Goal: Contribute content

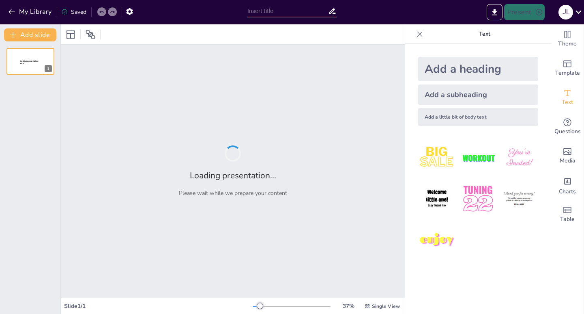
type input "La cultura del Volleyball"
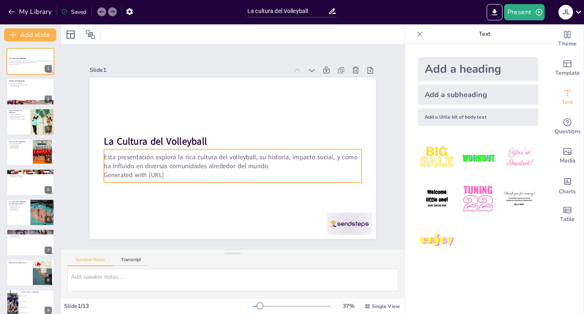
click at [182, 152] on p "Esta presentación explora la rica cultura del volleyball, su historia, impacto …" at bounding box center [233, 161] width 258 height 18
click at [177, 173] on p "Generated with [URL]" at bounding box center [229, 175] width 257 height 36
click at [177, 173] on p "Generated with [URL]" at bounding box center [233, 174] width 258 height 9
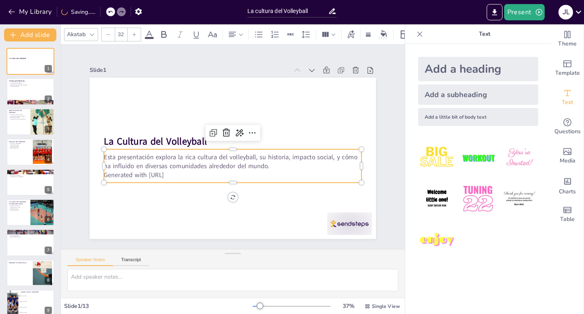
drag, startPoint x: 177, startPoint y: 171, endPoint x: 79, endPoint y: 174, distance: 98.2
click at [79, 174] on div "Slide 1 La Cultura del Volleyball Esta presentación explora la rica cultura del…" at bounding box center [233, 147] width 332 height 184
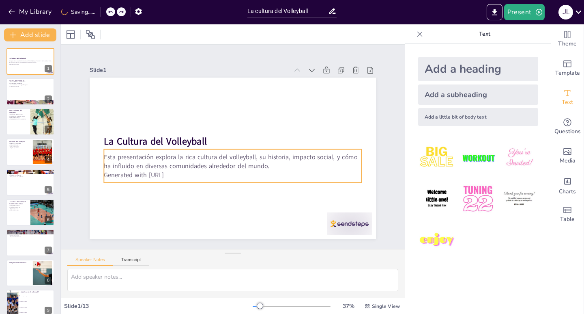
click at [179, 171] on p "Generated with [URL]" at bounding box center [229, 175] width 257 height 36
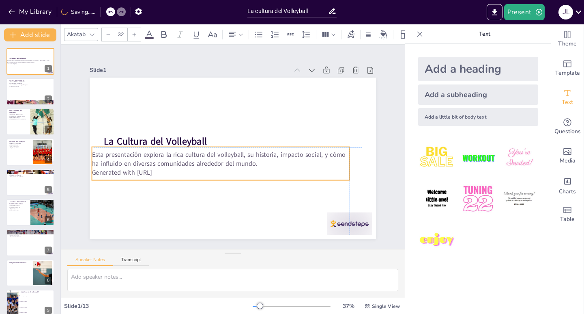
drag, startPoint x: 178, startPoint y: 172, endPoint x: 168, endPoint y: 172, distance: 9.7
click at [168, 172] on p "Generated with [URL]" at bounding box center [218, 171] width 257 height 36
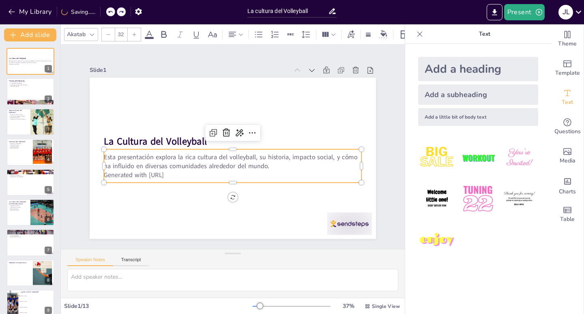
click at [127, 170] on p "Generated with [URL]" at bounding box center [229, 175] width 257 height 36
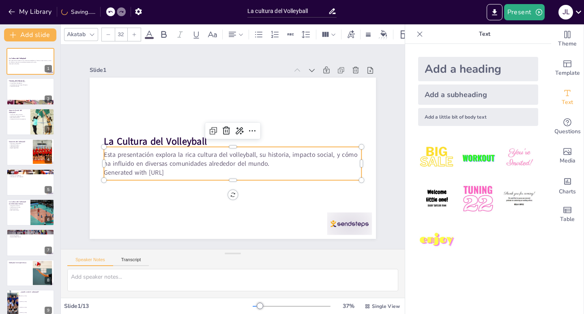
click at [125, 172] on p "Generated with [URL]" at bounding box center [233, 172] width 258 height 9
click at [114, 171] on span "Generated with [URL]" at bounding box center [134, 172] width 60 height 9
click at [110, 169] on span "Generated with [URL]" at bounding box center [131, 161] width 60 height 15
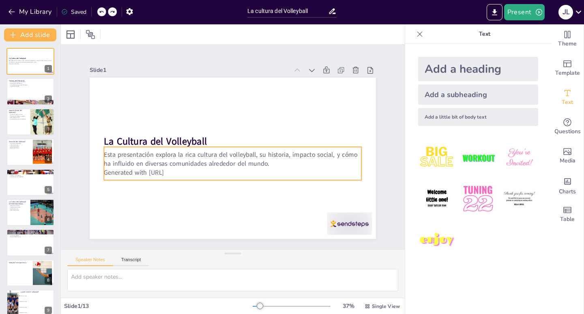
click at [170, 169] on p "Generated with [URL]" at bounding box center [233, 172] width 258 height 9
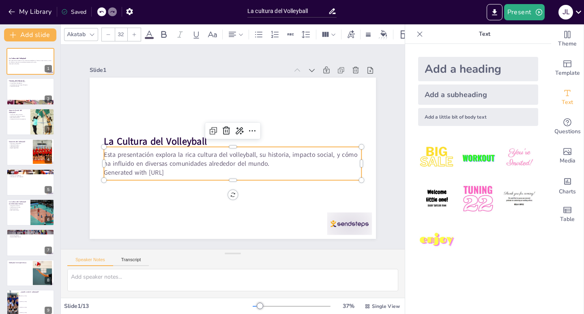
click at [176, 169] on p "Generated with [URL]" at bounding box center [233, 172] width 258 height 9
click at [236, 129] on icon at bounding box center [240, 130] width 8 height 7
click at [260, 154] on div "Rewrite" at bounding box center [267, 155] width 75 height 14
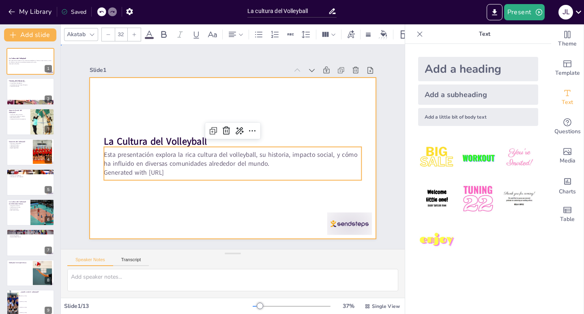
click at [173, 198] on div at bounding box center [232, 158] width 302 height 190
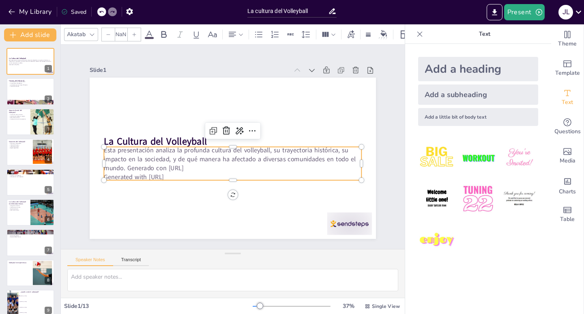
checkbox input "true"
type input "32"
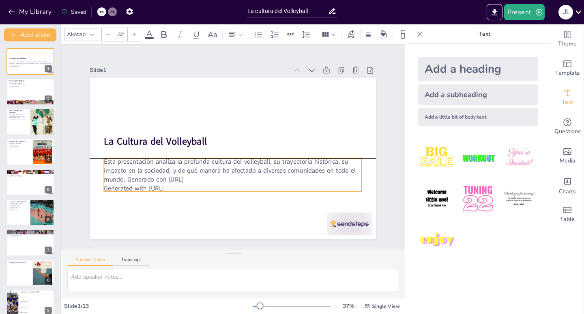
drag, startPoint x: 204, startPoint y: 159, endPoint x: 204, endPoint y: 168, distance: 9.3
click at [204, 168] on p "Esta presentación analiza la profunda cultura del volleyball, su trayectoria hi…" at bounding box center [233, 170] width 258 height 27
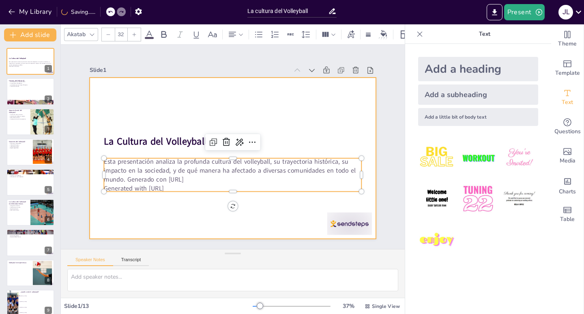
click at [272, 110] on div at bounding box center [233, 157] width 286 height 161
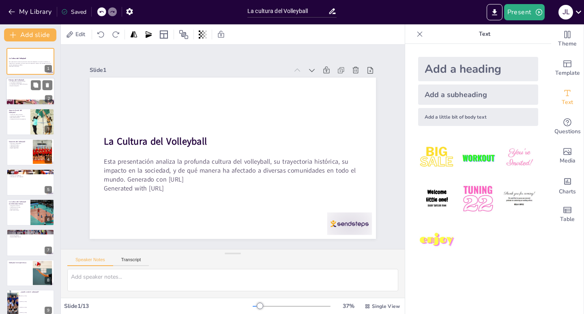
checkbox input "true"
click at [35, 92] on div at bounding box center [30, 92] width 49 height 28
type textarea "El volleyball fue creado en 1895 por William G. Morgan, lo que marca el inicio …"
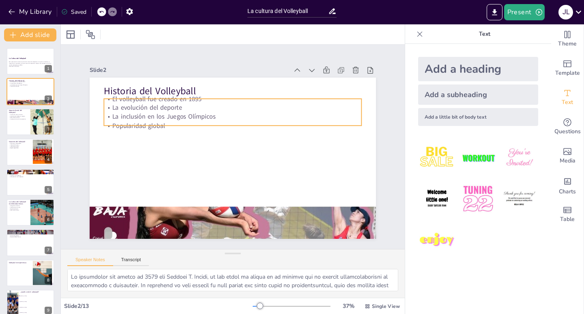
click at [157, 112] on p "La inclusión en los Juegos Olímpicos" at bounding box center [233, 116] width 258 height 9
checkbox input "true"
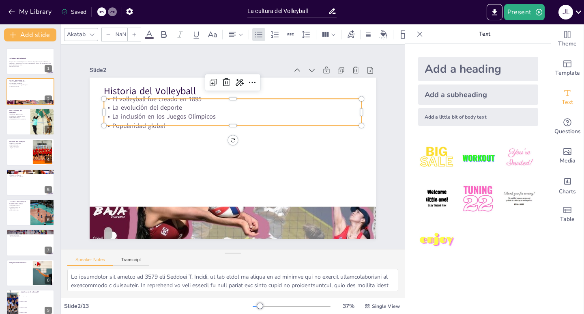
type input "32"
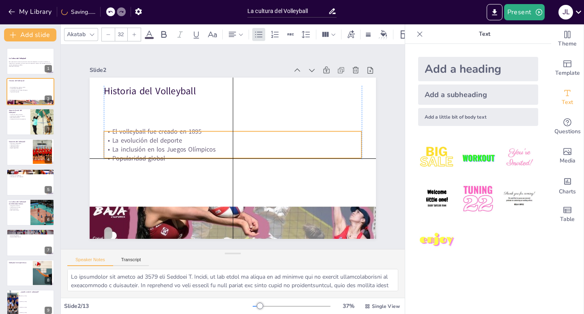
drag, startPoint x: 181, startPoint y: 109, endPoint x: 179, endPoint y: 142, distance: 33.7
click at [179, 142] on p "La inclusión en los Juegos Olímpicos" at bounding box center [230, 147] width 113 height 239
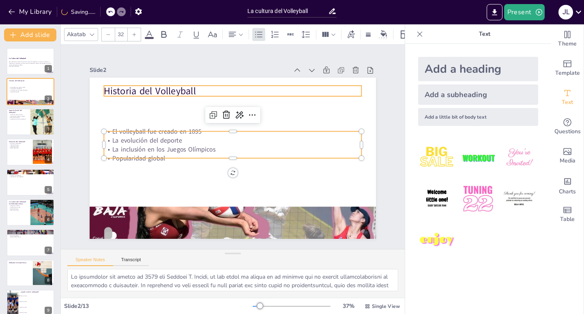
checkbox input "true"
type input "48"
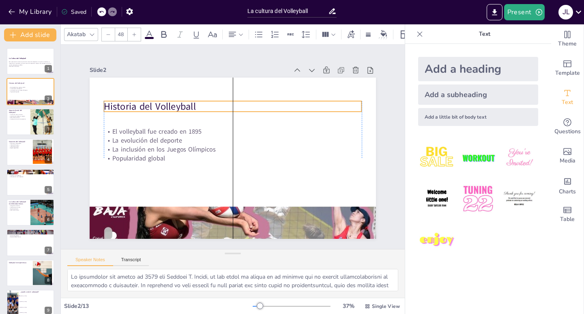
drag, startPoint x: 170, startPoint y: 90, endPoint x: 171, endPoint y: 106, distance: 15.5
click at [171, 106] on p "Historia del Volleyball" at bounding box center [233, 106] width 258 height 13
click at [246, 28] on div "Akatab 48" at bounding box center [270, 35] width 412 height 14
click at [241, 32] on icon at bounding box center [241, 35] width 6 height 6
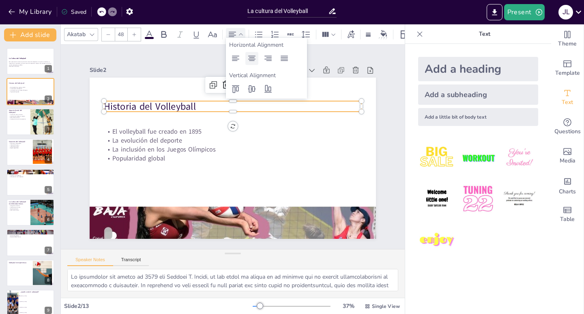
click at [249, 59] on icon at bounding box center [251, 58] width 7 height 5
click at [78, 106] on div "Slide 1 La Cultura del Volleyball Esta presentación analiza la profunda cultura…" at bounding box center [233, 147] width 332 height 184
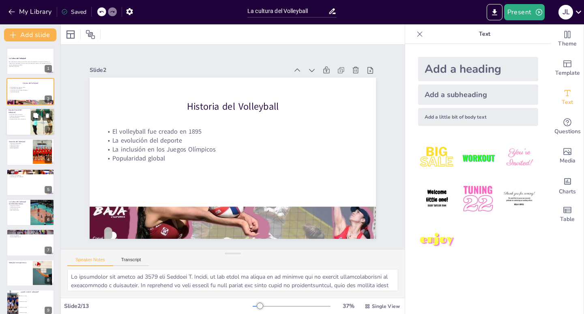
checkbox input "true"
click at [17, 116] on p "Fomento del trabajo en equipo" at bounding box center [18, 116] width 19 height 2
type textarea "El volleyball actúa como un puente, uniendo a personas de diferentes orígenes y…"
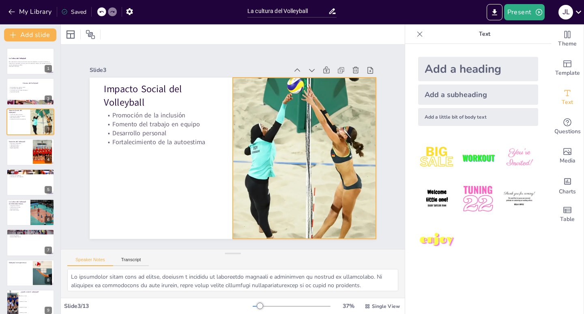
click at [278, 121] on div at bounding box center [302, 165] width 163 height 213
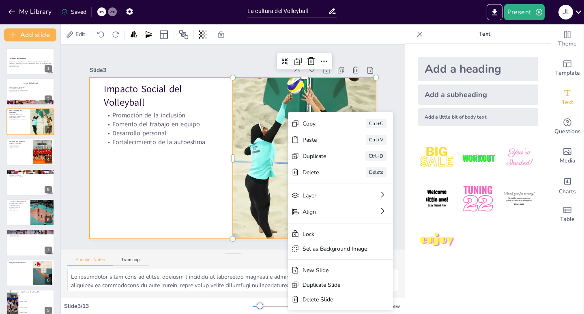
click at [138, 177] on div at bounding box center [231, 157] width 314 height 217
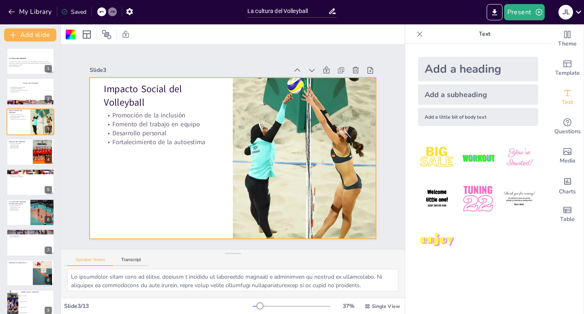
click at [416, 32] on icon at bounding box center [420, 34] width 8 height 8
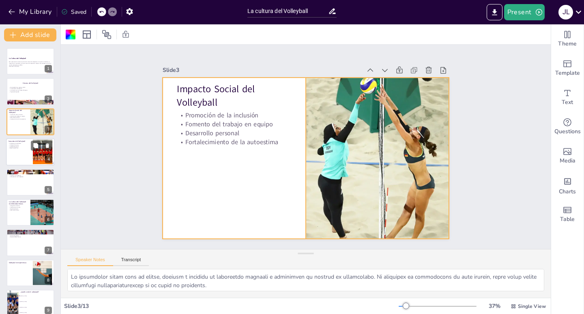
checkbox input "true"
click at [11, 156] on div at bounding box center [30, 152] width 49 height 28
type textarea "Las diferentes modalidades de volleyball permiten que personas de todas las eda…"
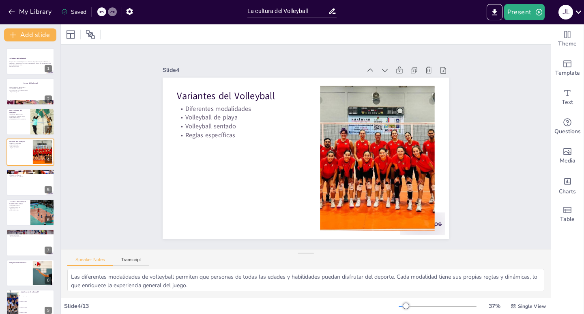
scroll to position [41, 0]
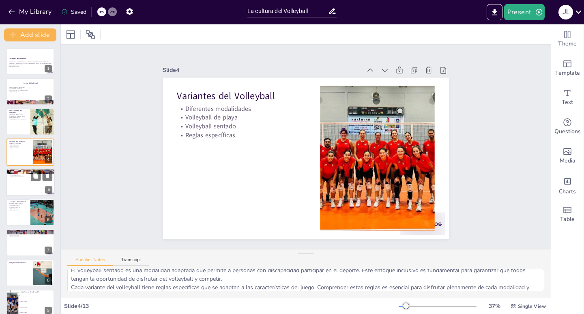
checkbox input "true"
click at [22, 184] on div at bounding box center [30, 182] width 49 height 28
type textarea "Karch Kiraly es una leyenda del volleyball, conocido por su increíble habilidad…"
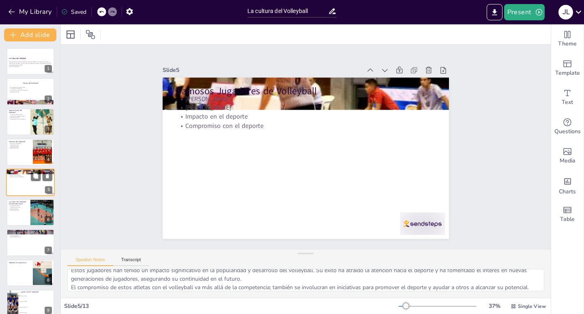
scroll to position [4, 0]
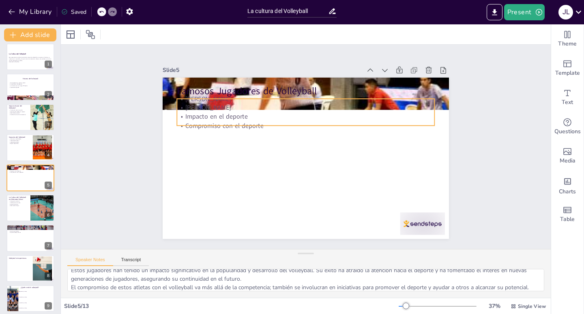
checkbox input "true"
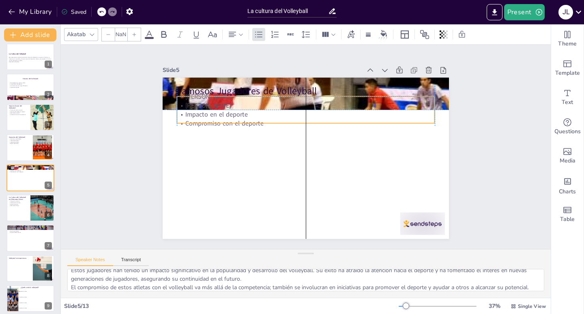
type input "32"
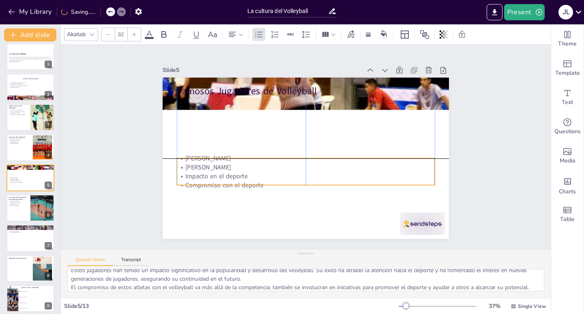
drag, startPoint x: 216, startPoint y: 108, endPoint x: 217, endPoint y: 167, distance: 58.8
click at [217, 167] on p "[PERSON_NAME]" at bounding box center [303, 167] width 257 height 36
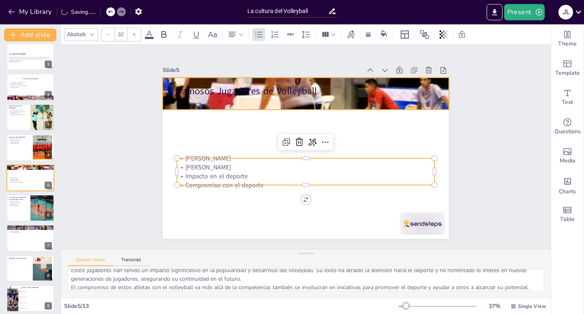
checkbox input "true"
type input "--"
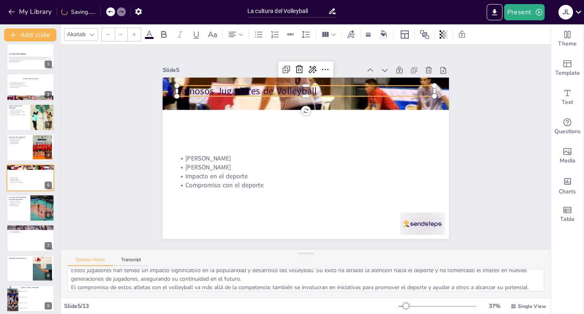
checkbox input "true"
type input "48"
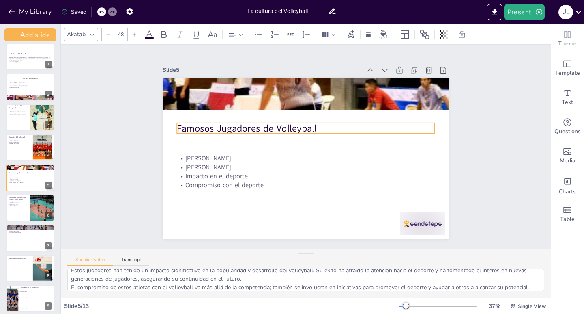
drag, startPoint x: 244, startPoint y: 101, endPoint x: 243, endPoint y: 127, distance: 26.0
click at [243, 127] on p "Famosos Jugadores de Volleyball" at bounding box center [309, 128] width 255 height 67
click at [484, 105] on div "Slide 1 La Cultura del Volleyball Esta presentación analiza la profunda cultura…" at bounding box center [306, 146] width 509 height 254
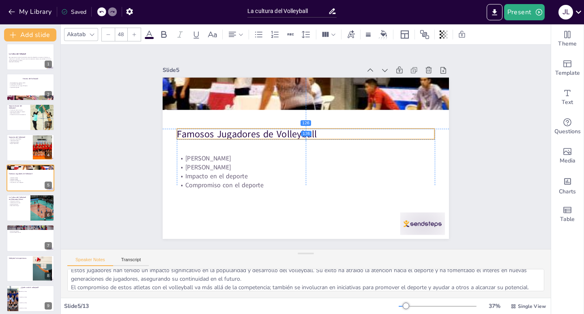
drag, startPoint x: 223, startPoint y: 129, endPoint x: 224, endPoint y: 137, distance: 7.3
click at [224, 137] on p "Famosos Jugadores de Volleyball" at bounding box center [306, 133] width 258 height 13
click at [140, 179] on div "Slide 1 La Cultura del Volleyball Esta presentación analiza la profunda cultura…" at bounding box center [306, 147] width 332 height 184
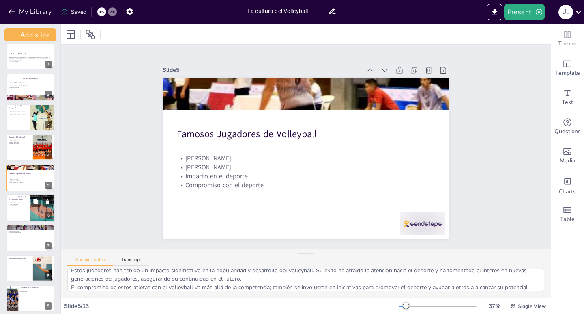
checkbox input "true"
click at [13, 209] on div at bounding box center [30, 208] width 49 height 28
type textarea "La integración del volleyball en la cultura de países como Brasil e Italia mues…"
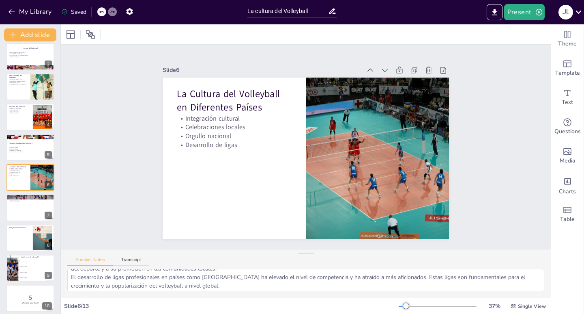
scroll to position [53, 0]
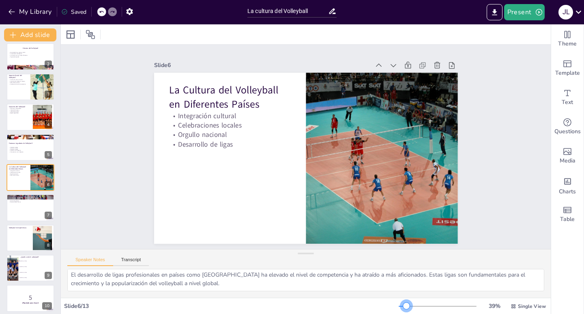
click at [403, 306] on div at bounding box center [406, 305] width 6 height 6
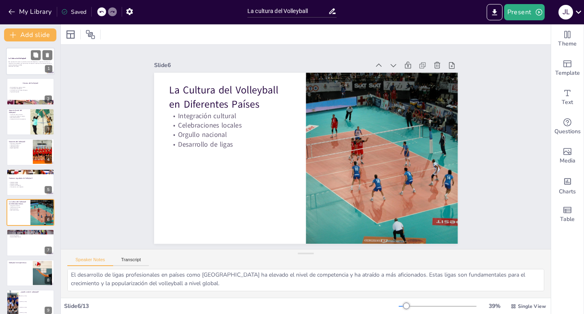
checkbox input "true"
click at [30, 68] on div at bounding box center [30, 61] width 49 height 28
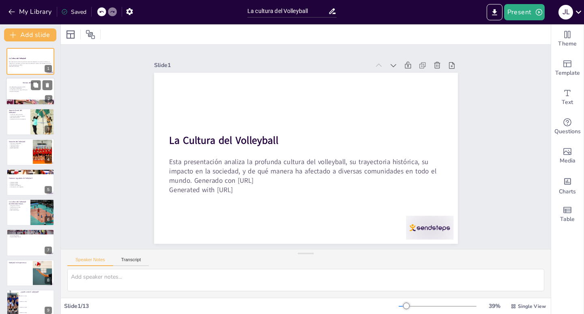
checkbox input "true"
click at [30, 92] on div at bounding box center [30, 92] width 49 height 28
type textarea "El volleyball fue creado en 1895 por William G. Morgan, lo que marca el inicio …"
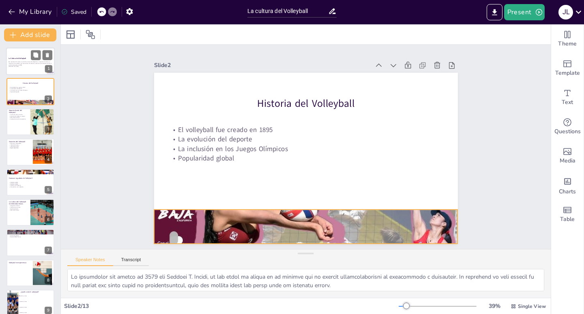
checkbox input "true"
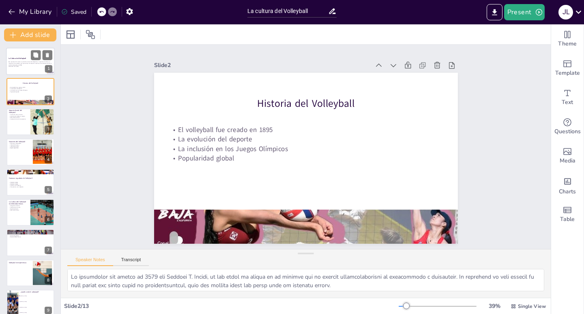
click at [27, 60] on div at bounding box center [30, 61] width 49 height 28
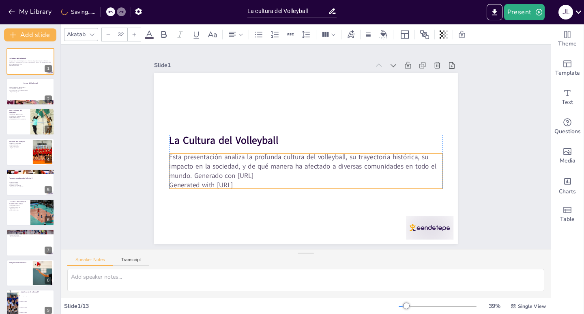
drag, startPoint x: 271, startPoint y: 168, endPoint x: 271, endPoint y: 163, distance: 4.9
click at [271, 163] on p "Esta presentación analiza la profunda cultura del volleyball, su trayectoria hi…" at bounding box center [301, 165] width 273 height 84
click at [320, 132] on icon at bounding box center [325, 137] width 10 height 10
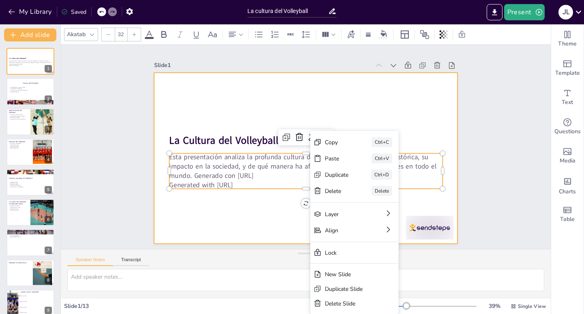
click at [486, 131] on div "Slide 1 La Cultura del Volleyball Esta presentación analiza la profunda cultura…" at bounding box center [306, 147] width 490 height 204
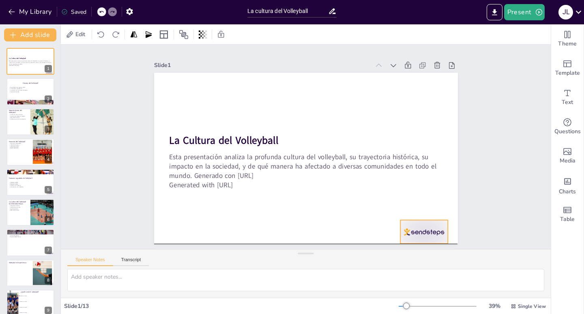
drag, startPoint x: 420, startPoint y: 226, endPoint x: 414, endPoint y: 227, distance: 5.8
click at [414, 227] on div at bounding box center [423, 232] width 47 height 24
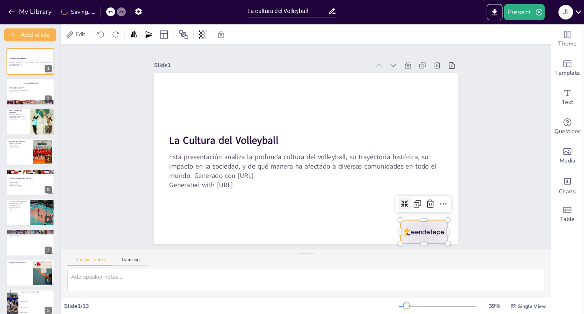
click at [427, 202] on icon at bounding box center [430, 203] width 7 height 8
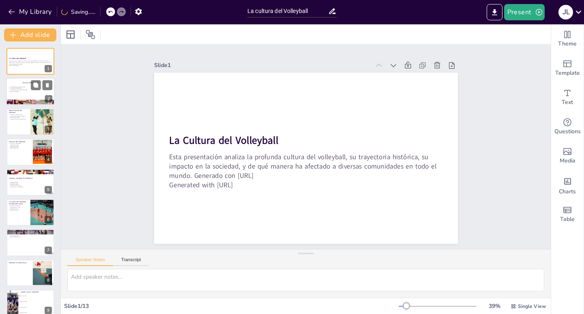
checkbox input "true"
click at [23, 95] on div at bounding box center [30, 92] width 49 height 28
type textarea "El volleyball fue creado en 1895 por William G. Morgan, lo que marca el inicio …"
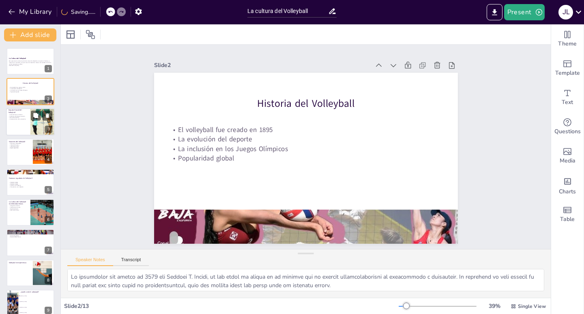
checkbox input "true"
click at [24, 123] on div at bounding box center [30, 122] width 49 height 28
type textarea "El volleyball actúa como un puente, uniendo a personas de diferentes orígenes y…"
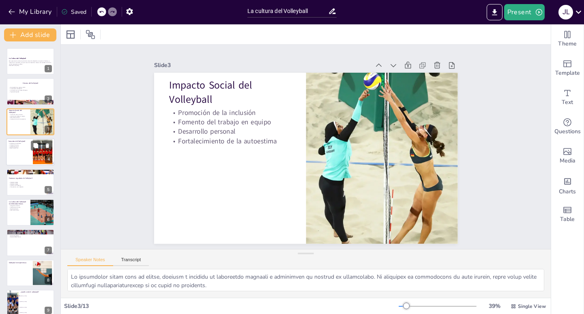
checkbox input "true"
click at [25, 147] on p "Reglas específicas" at bounding box center [20, 148] width 22 height 2
type textarea "Las diferentes modalidades de volleyball permiten que personas de todas las eda…"
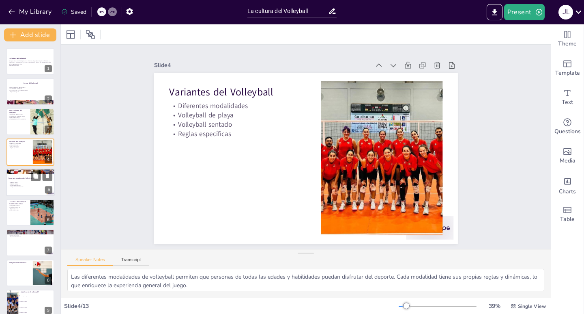
checkbox input "true"
click at [32, 183] on p "[PERSON_NAME]" at bounding box center [31, 184] width 44 height 2
type textarea "Karch Kiraly es una leyenda del volleyball, conocido por su increíble habilidad…"
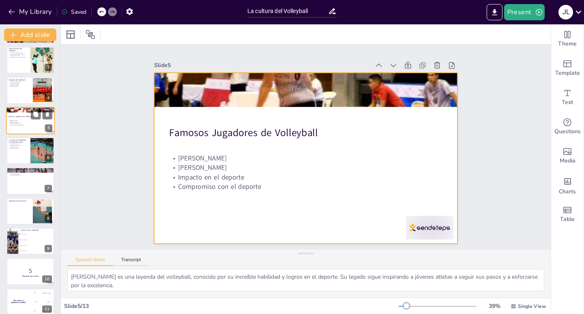
scroll to position [130, 0]
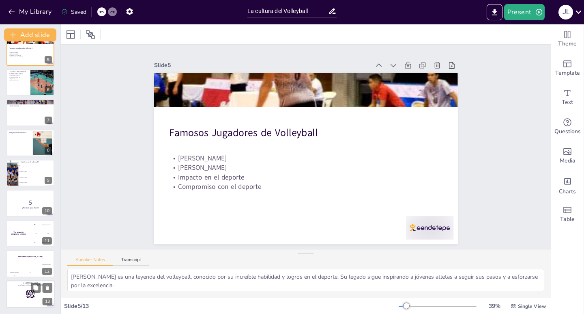
checkbox input "true"
click at [26, 288] on div at bounding box center [30, 294] width 49 height 28
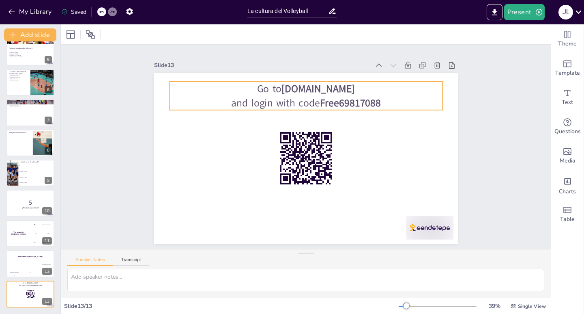
click at [302, 90] on strong "sendsteps.me" at bounding box center [318, 89] width 73 height 14
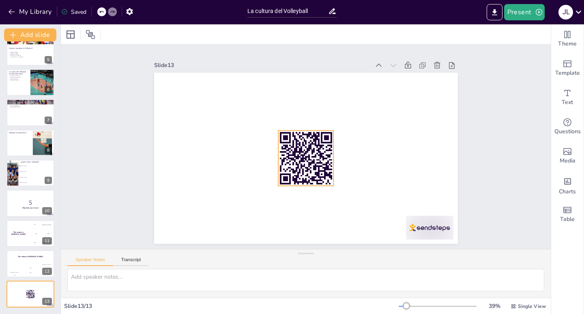
click at [317, 155] on rect at bounding box center [319, 156] width 5 height 2
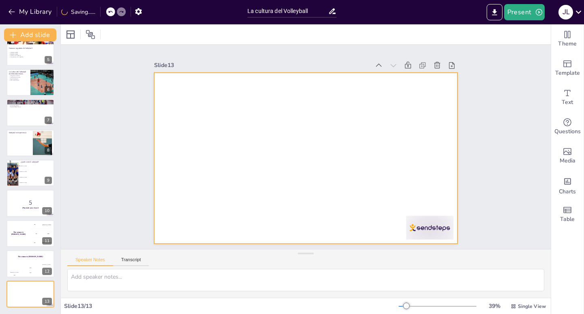
click at [421, 212] on div at bounding box center [306, 158] width 304 height 171
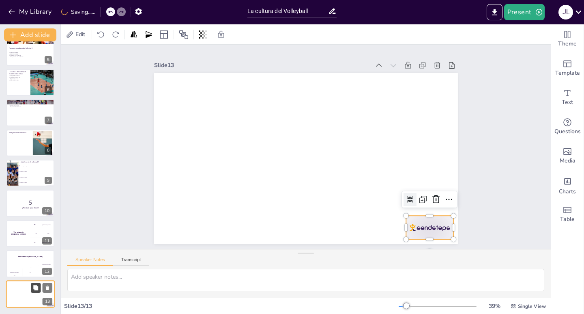
click at [35, 286] on icon at bounding box center [35, 287] width 5 height 5
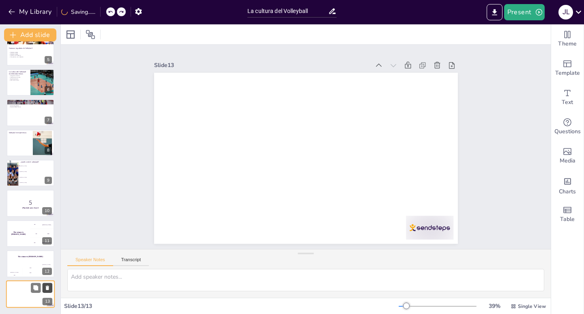
click at [45, 286] on icon at bounding box center [48, 287] width 6 height 6
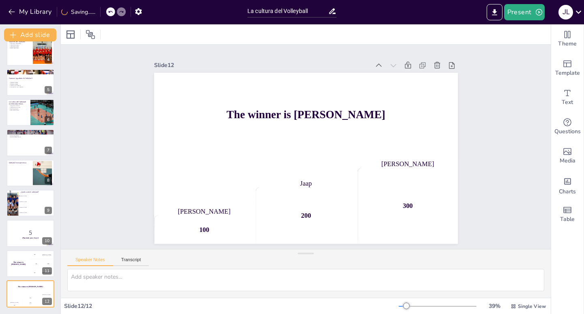
scroll to position [100, 0]
click at [18, 258] on div "The winner is Niels 🏆" at bounding box center [18, 263] width 24 height 28
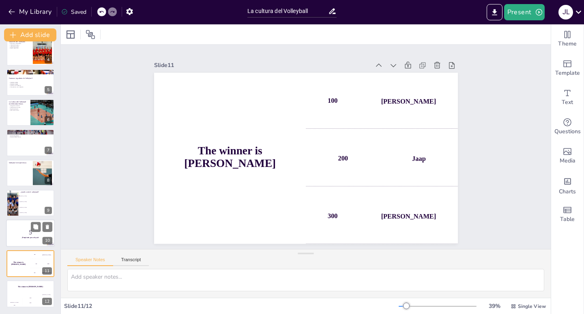
click at [21, 238] on p "¡Prepárate para el quiz!" at bounding box center [31, 237] width 44 height 2
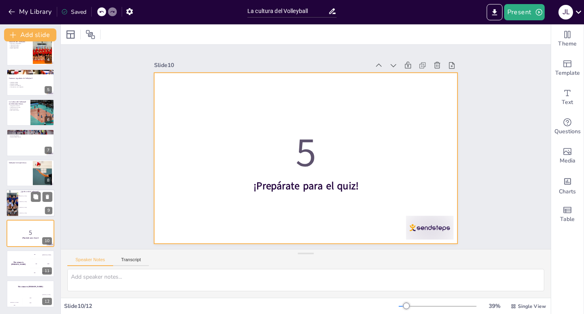
checkbox input "true"
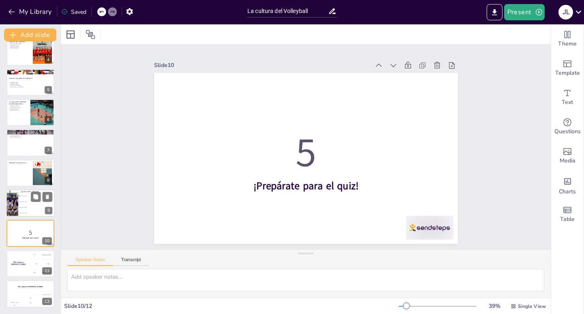
click at [19, 201] on span "[PERSON_NAME]" at bounding box center [36, 201] width 35 height 1
type textarea "La respuesta correcta es William G. Morgan, quien creó el volleyball en 1895, c…"
checkbox input "true"
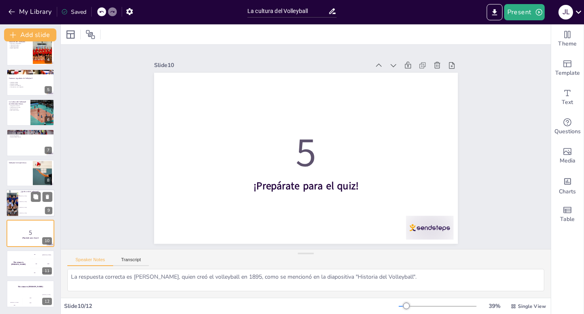
checkbox input "true"
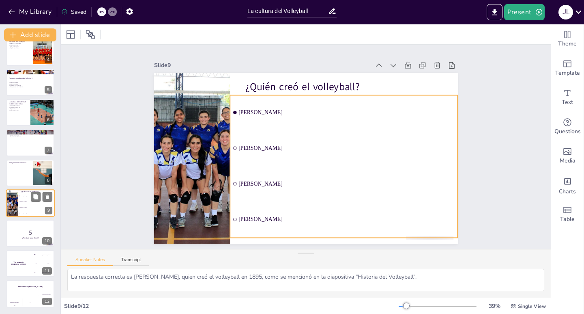
checkbox input "true"
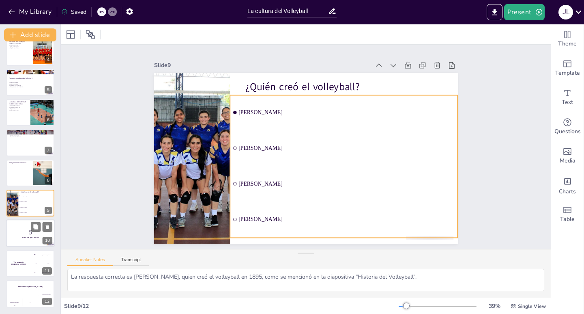
checkbox input "true"
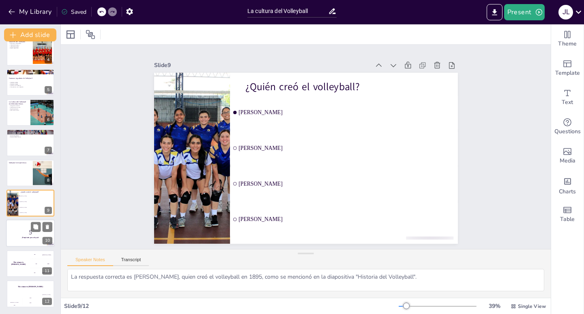
checkbox input "true"
click at [25, 233] on p "5" at bounding box center [31, 232] width 44 height 9
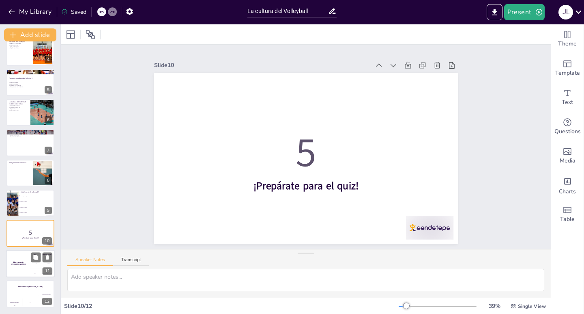
click at [26, 259] on div "The winner is Niels 🏆" at bounding box center [18, 263] width 24 height 28
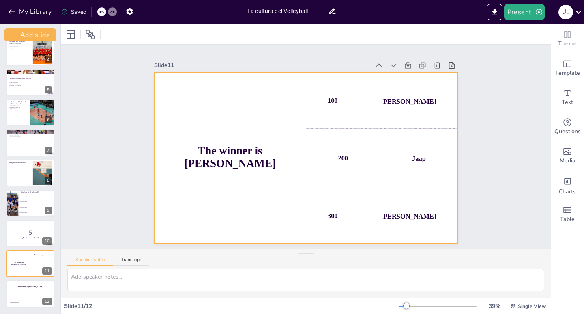
checkbox input "true"
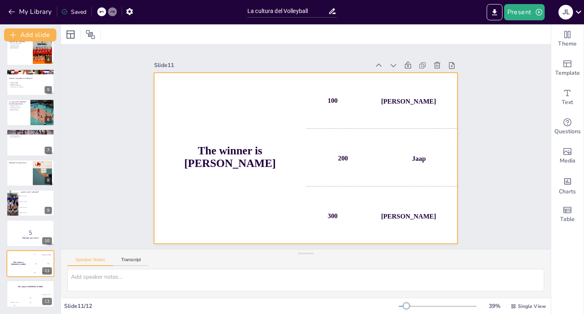
checkbox input "true"
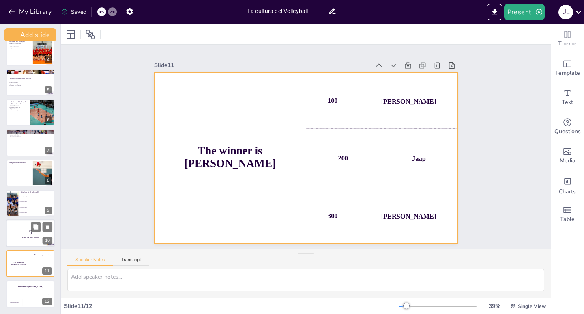
checkbox input "true"
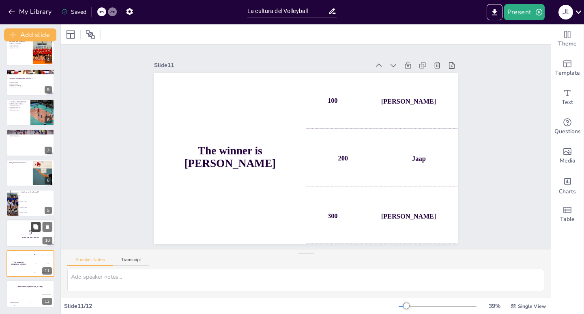
checkbox input "true"
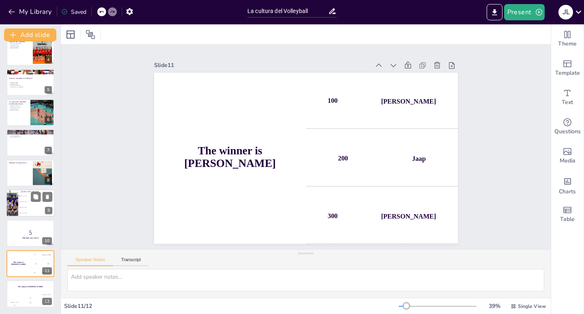
checkbox input "true"
click at [10, 203] on div at bounding box center [11, 203] width 27 height 28
type textarea "La respuesta correcta es William G. Morgan, quien creó el volleyball en 1895, c…"
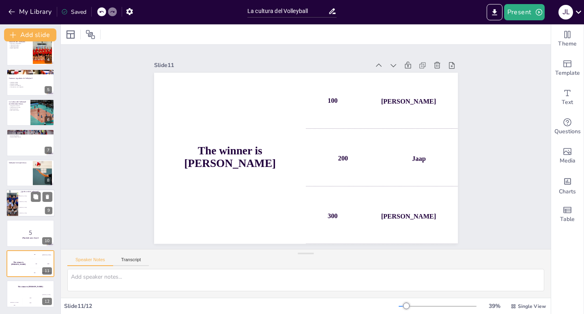
checkbox input "true"
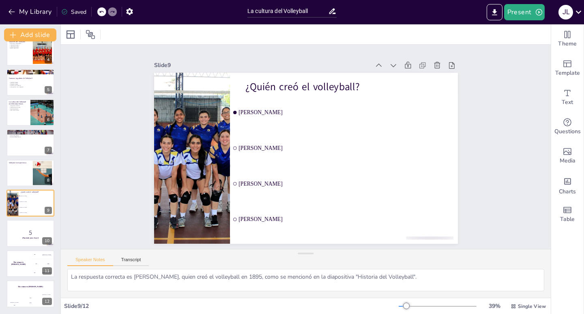
checkbox input "true"
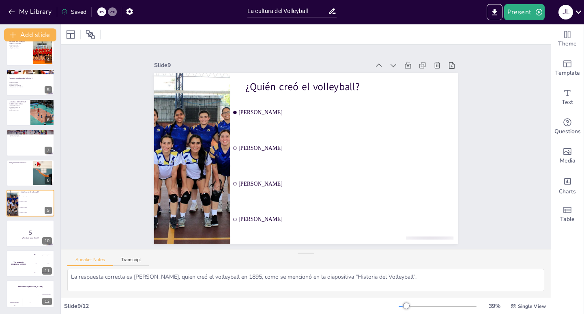
checkbox input "true"
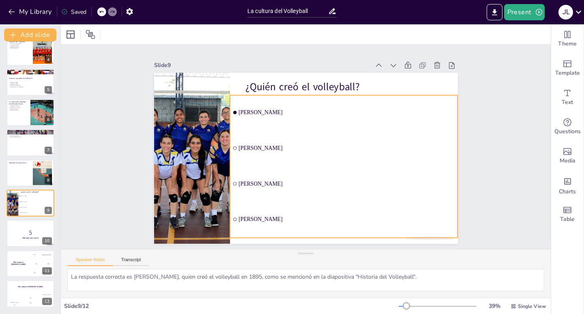
checkbox input "true"
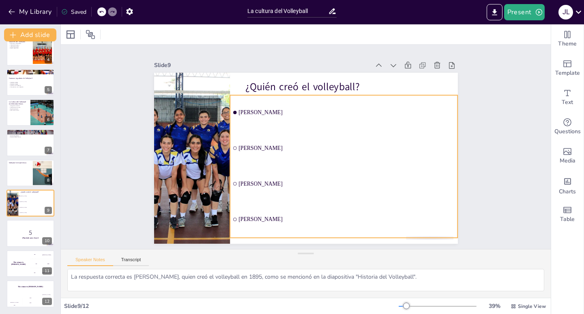
checkbox input "true"
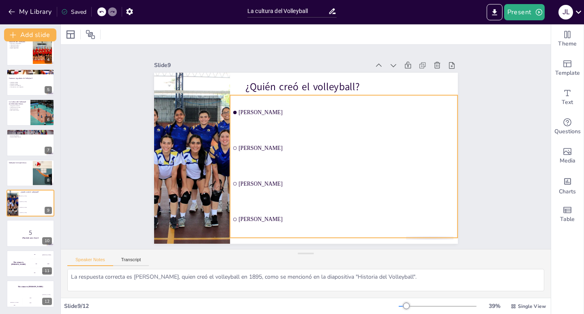
checkbox input "true"
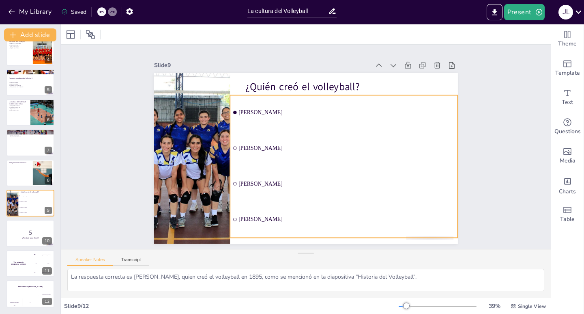
checkbox input "true"
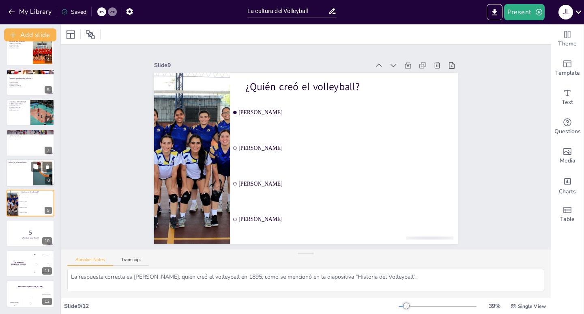
checkbox input "true"
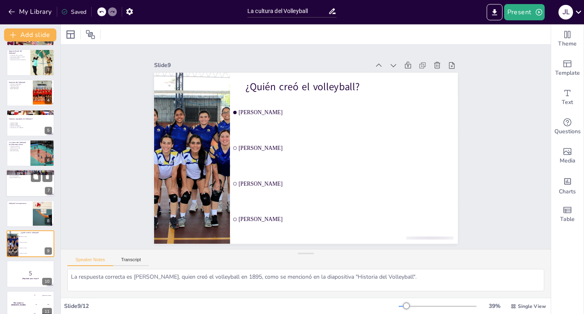
checkbox input "true"
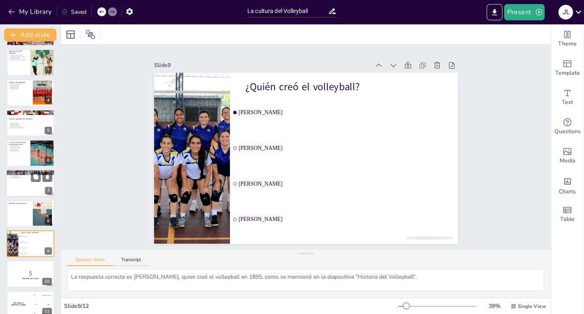
checkbox input "true"
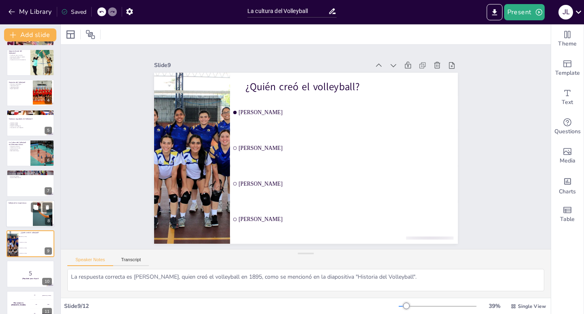
checkbox input "true"
click at [25, 207] on div at bounding box center [30, 214] width 49 height 28
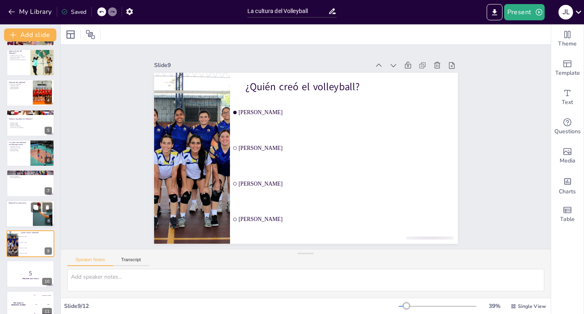
scroll to position [95, 0]
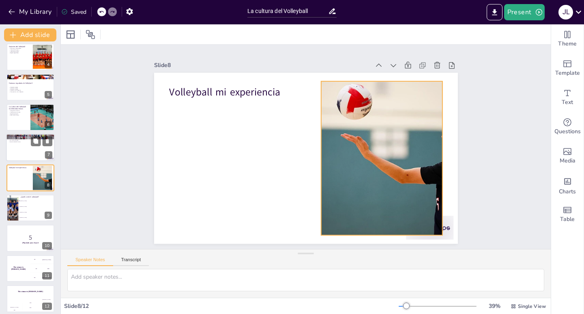
checkbox input "true"
click at [18, 145] on div at bounding box center [30, 148] width 49 height 28
type textarea "El crecimiento del volleyball a nivel global es un testimonio de su popularidad…"
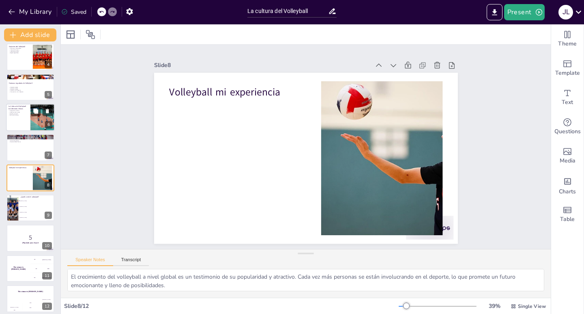
scroll to position [65, 0]
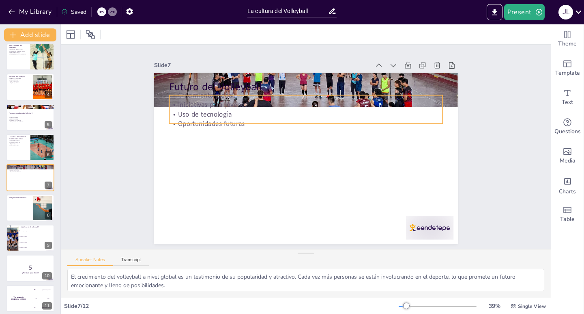
checkbox input "true"
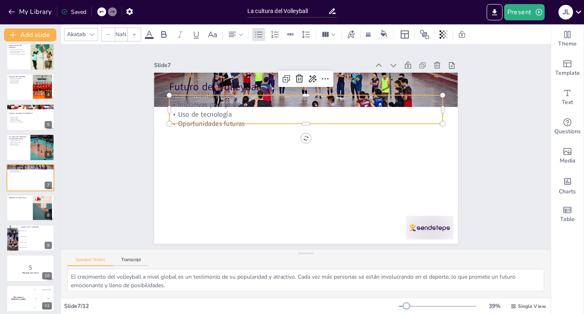
type input "32"
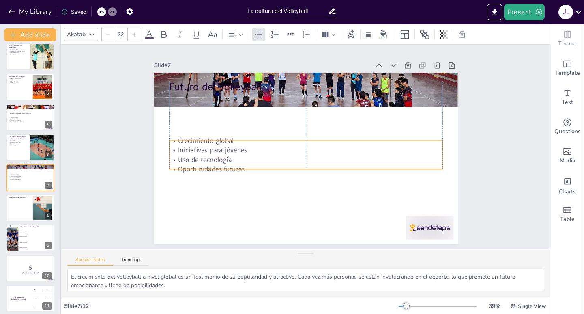
drag, startPoint x: 189, startPoint y: 114, endPoint x: 191, endPoint y: 159, distance: 45.5
click at [191, 159] on p "Uso de tecnología" at bounding box center [305, 159] width 273 height 9
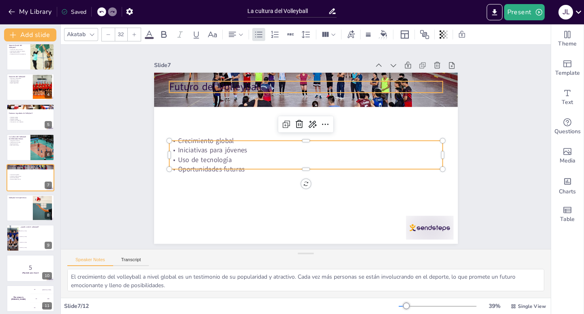
checkbox input "true"
type input "48"
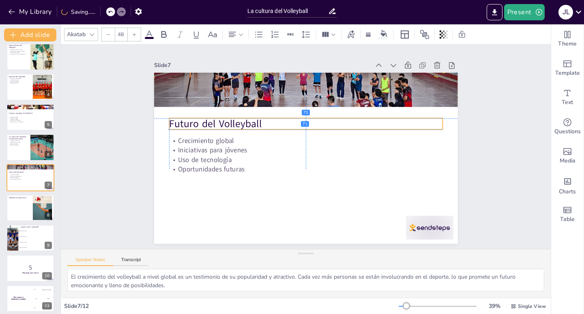
drag, startPoint x: 196, startPoint y: 85, endPoint x: 195, endPoint y: 123, distance: 38.6
click at [195, 123] on p "Futuro del Volleyball" at bounding box center [305, 123] width 273 height 14
click at [99, 159] on div "Slide 1 La Cultura del Volleyball Esta presentación analiza la profunda cultura…" at bounding box center [306, 147] width 490 height 204
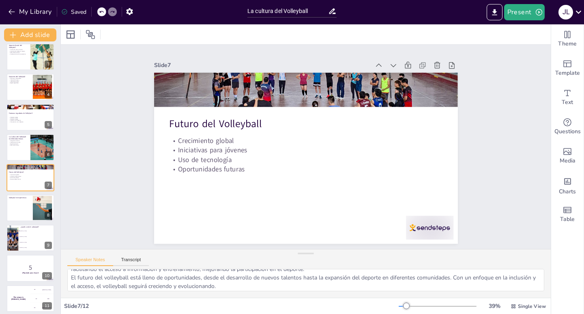
scroll to position [53, 0]
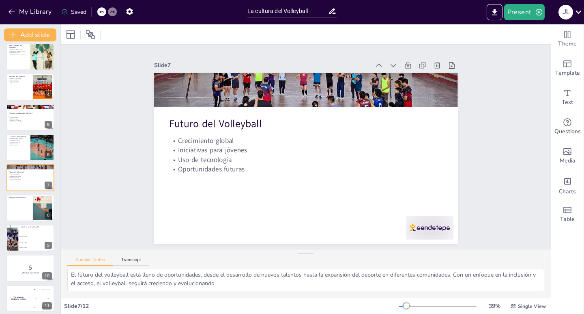
checkbox input "true"
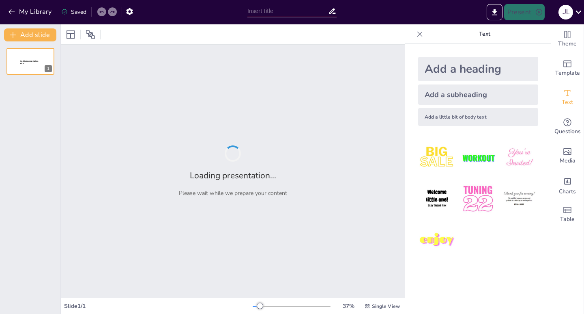
type input "La cultura del Volleyball"
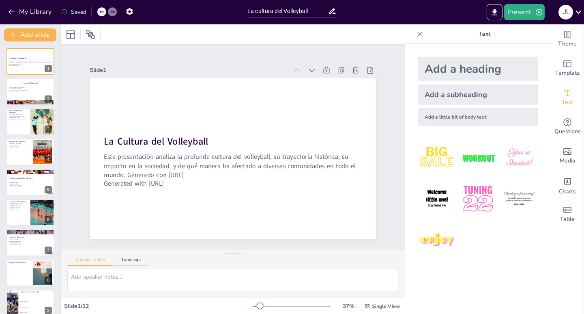
checkbox input "true"
